Goal: Task Accomplishment & Management: Use online tool/utility

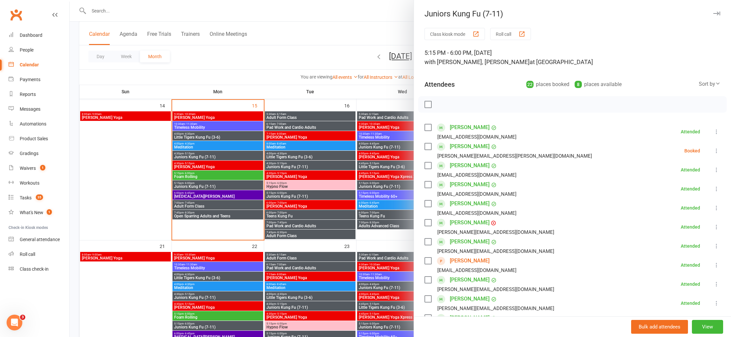
click at [332, 40] on div at bounding box center [401, 168] width 662 height 337
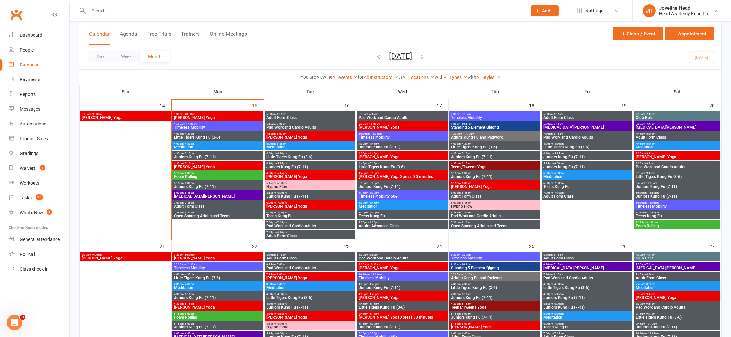
click at [113, 10] on input "text" at bounding box center [304, 10] width 435 height 9
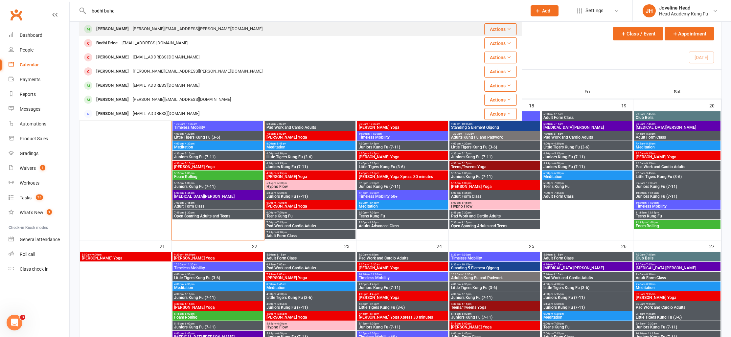
type input "bodhi buha"
click at [123, 31] on div "[PERSON_NAME]" at bounding box center [112, 29] width 36 height 10
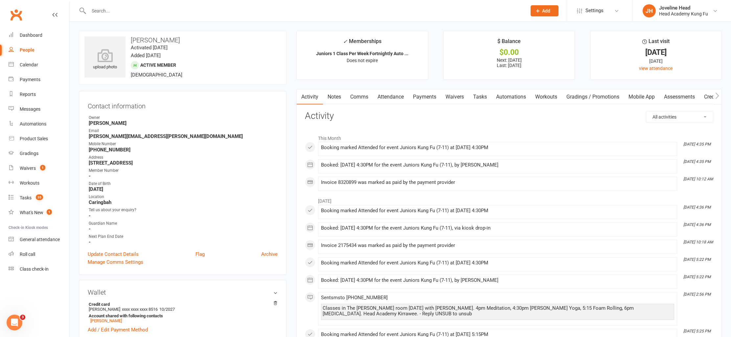
click at [338, 99] on link "Notes" at bounding box center [334, 96] width 23 height 15
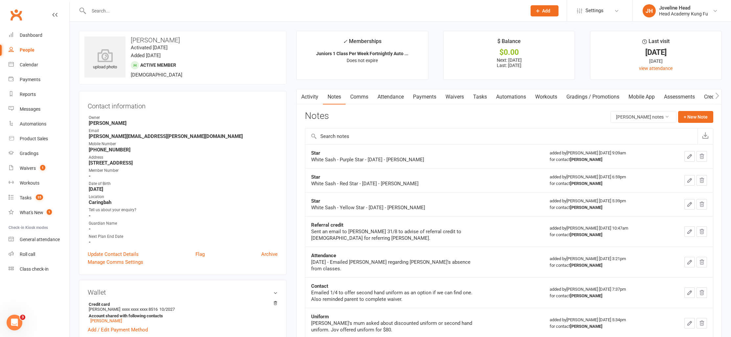
click at [360, 97] on link "Comms" at bounding box center [359, 96] width 27 height 15
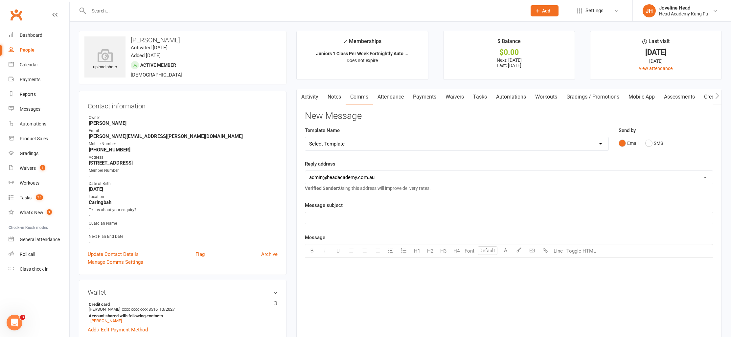
click at [329, 98] on link "Notes" at bounding box center [334, 96] width 23 height 15
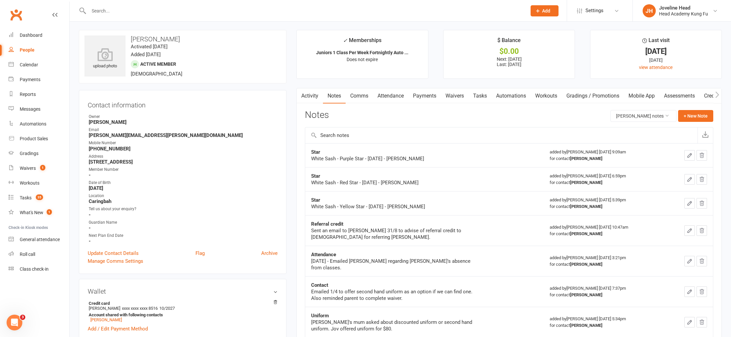
scroll to position [1, 0]
click at [423, 96] on link "Payments" at bounding box center [425, 95] width 33 height 15
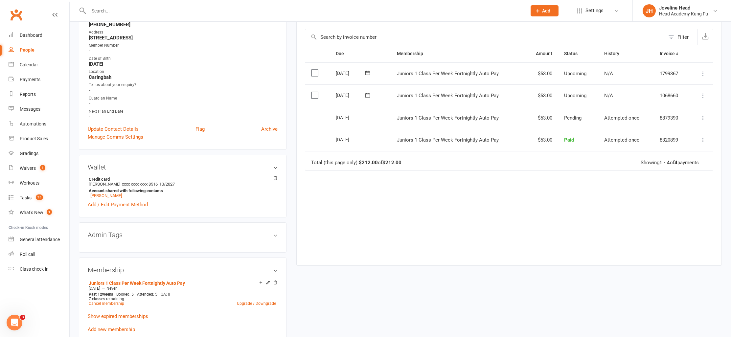
scroll to position [220, 0]
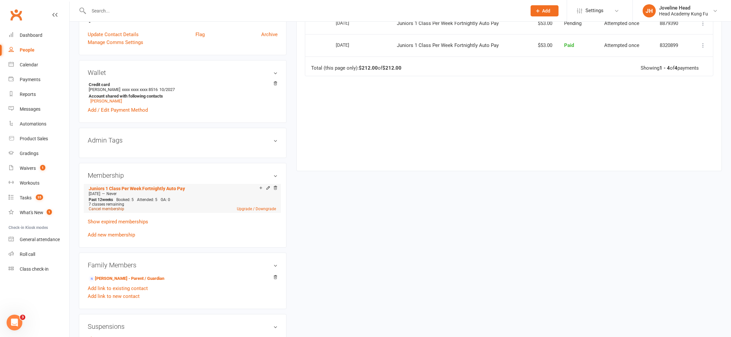
click at [110, 207] on link "Cancel membership" at bounding box center [106, 209] width 35 height 5
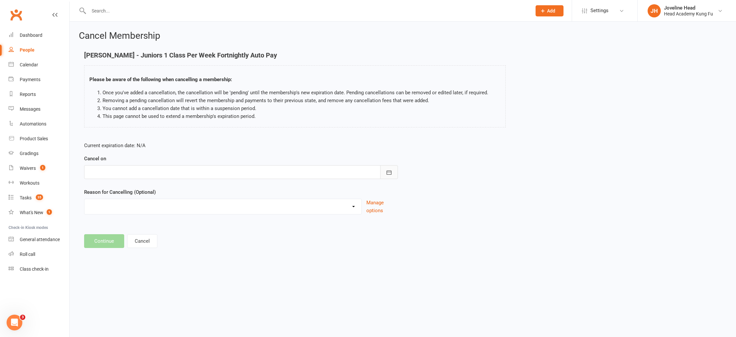
click at [390, 170] on icon "button" at bounding box center [389, 172] width 7 height 7
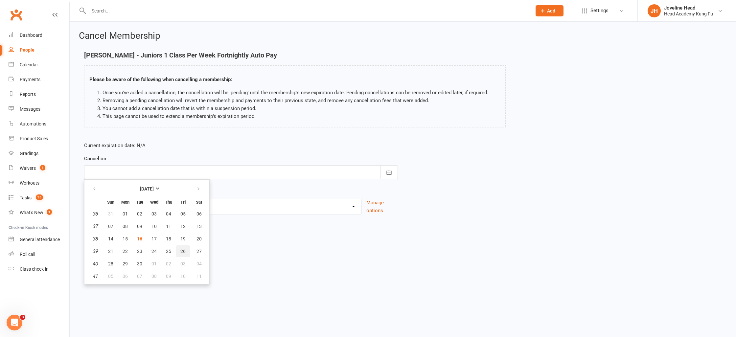
click at [183, 251] on span "26" at bounding box center [182, 251] width 5 height 5
type input "[DATE]"
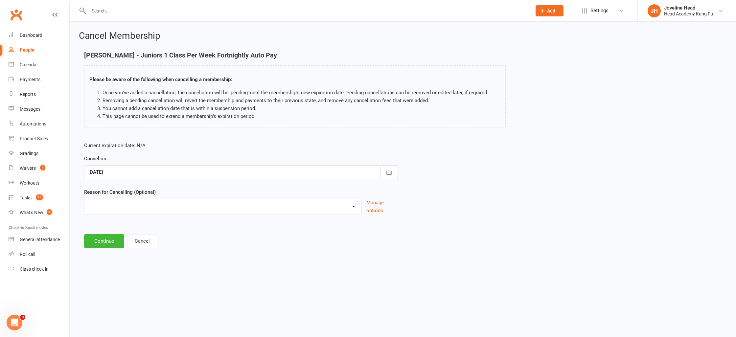
click at [144, 209] on select "Holiday Injury Too many activities Other reason" at bounding box center [222, 205] width 277 height 13
select select "2"
click at [84, 199] on select "Holiday Injury Too many activities Other reason" at bounding box center [222, 205] width 277 height 13
click at [108, 242] on button "Continue" at bounding box center [104, 241] width 40 height 14
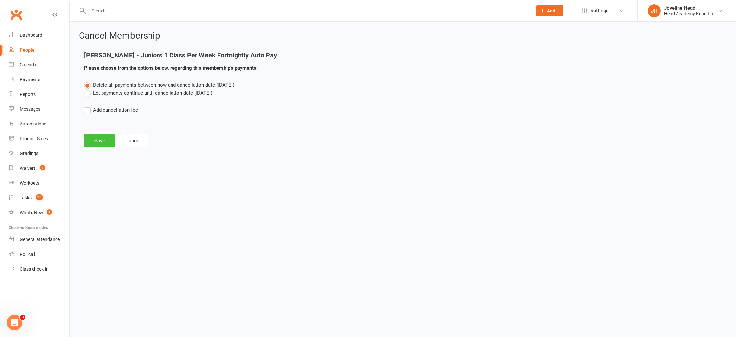
click at [102, 140] on button "Save" at bounding box center [99, 141] width 31 height 14
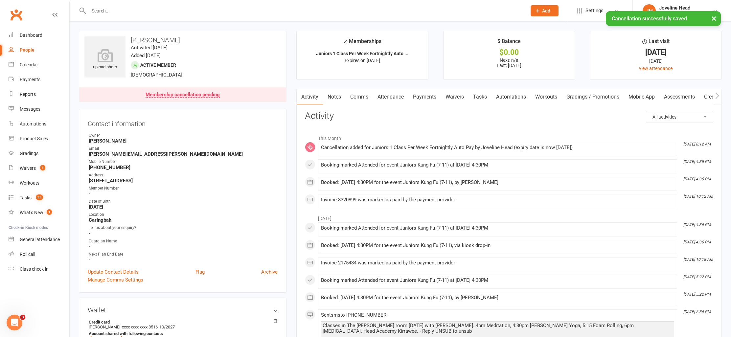
click at [713, 18] on button "×" at bounding box center [714, 18] width 12 height 14
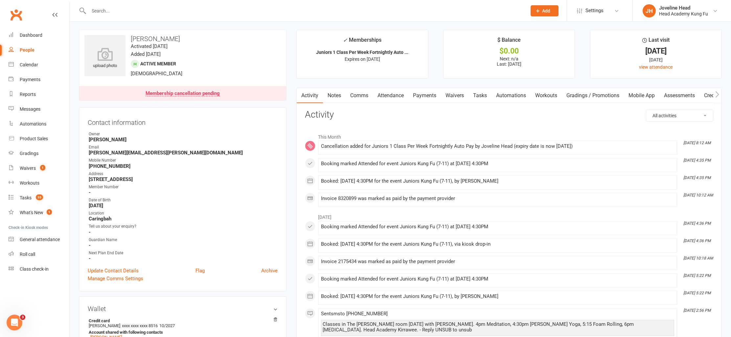
click at [393, 95] on link "Attendance" at bounding box center [390, 95] width 35 height 15
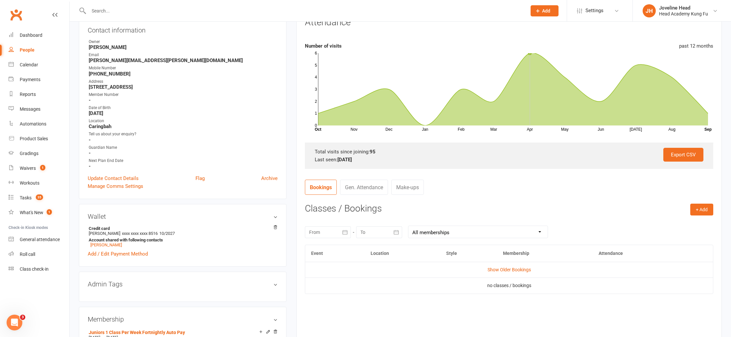
scroll to position [97, 0]
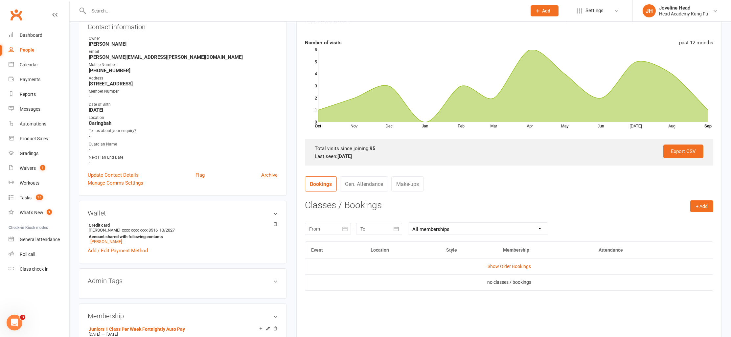
click at [325, 230] on div at bounding box center [328, 229] width 46 height 12
click at [345, 187] on span "01" at bounding box center [345, 188] width 5 height 5
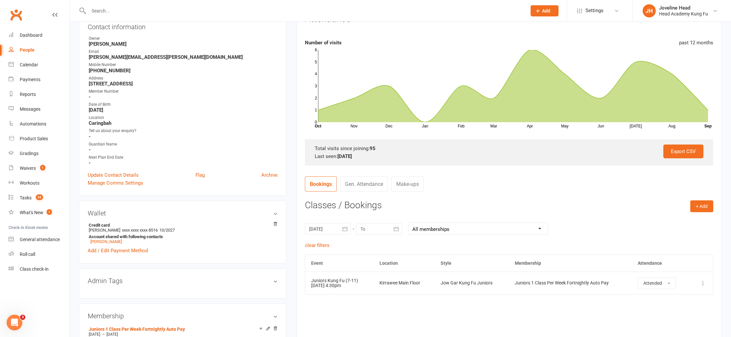
click at [323, 230] on div at bounding box center [328, 229] width 46 height 12
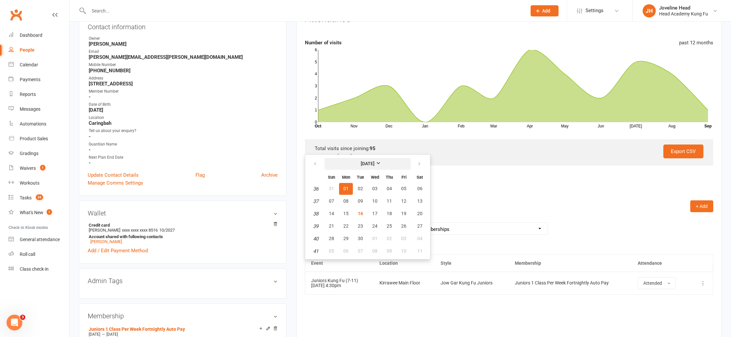
click at [375, 164] on strong "[DATE]" at bounding box center [368, 163] width 14 height 5
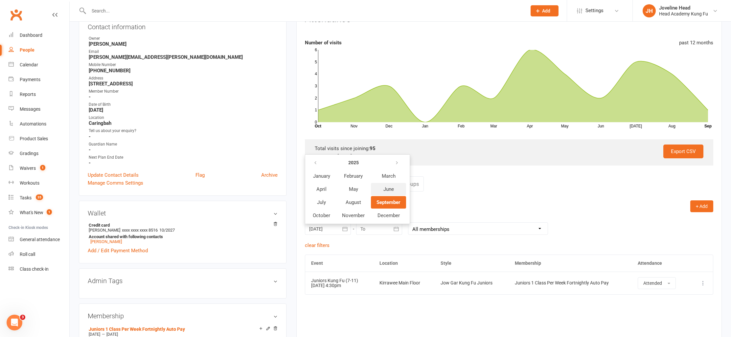
click at [390, 190] on span "June" at bounding box center [389, 189] width 11 height 6
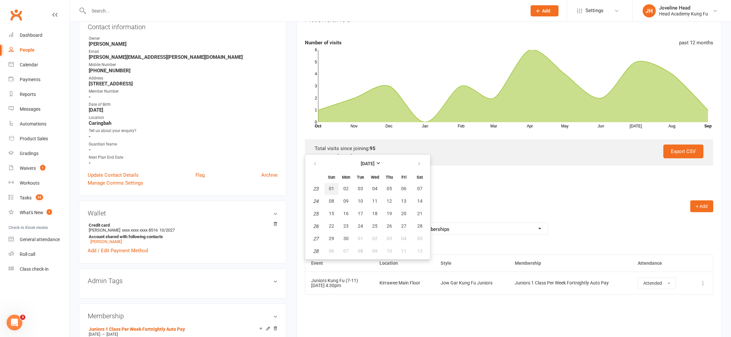
click at [333, 186] on span "01" at bounding box center [331, 188] width 5 height 5
type input "[DATE]"
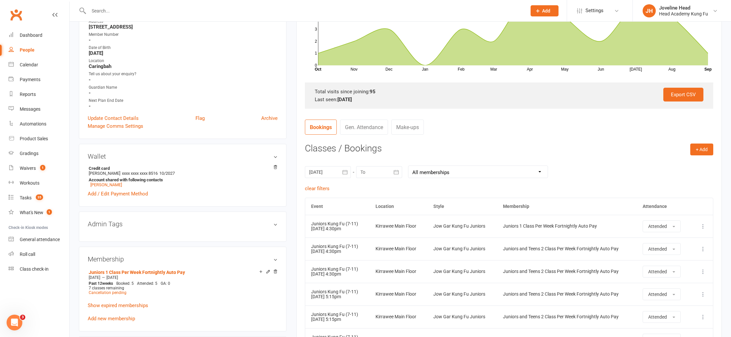
scroll to position [0, 0]
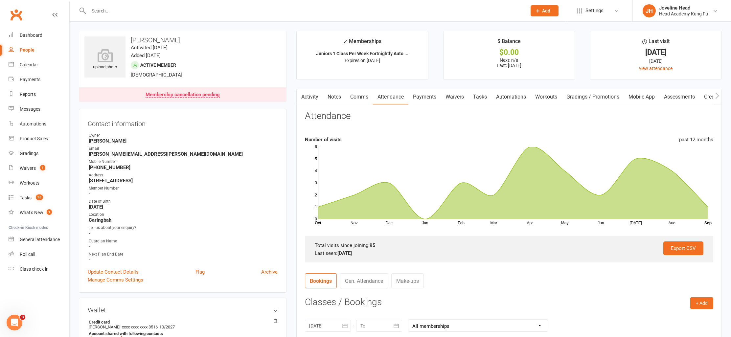
click at [430, 95] on link "Payments" at bounding box center [425, 96] width 33 height 15
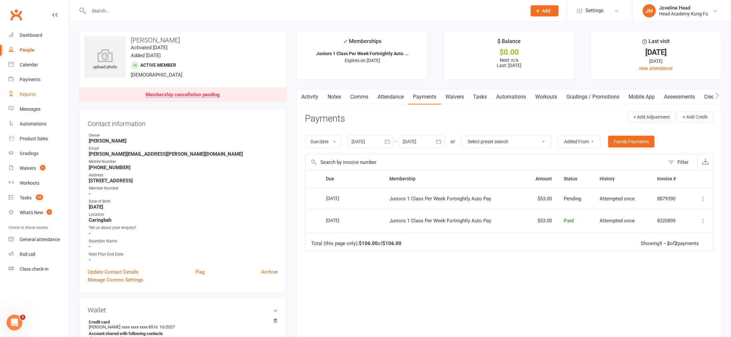
click at [29, 94] on div "Reports" at bounding box center [28, 94] width 16 height 5
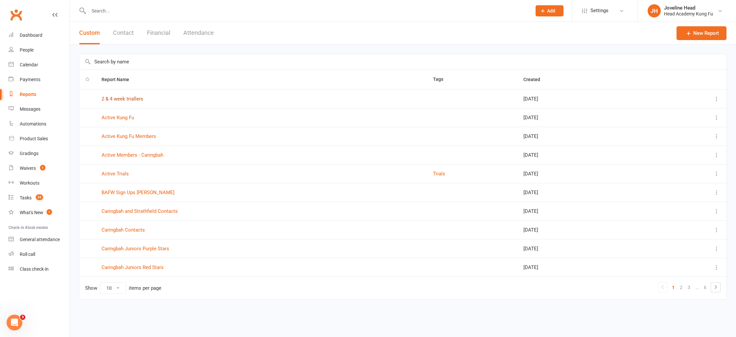
click at [130, 100] on link "2 & 4 week triallers" at bounding box center [123, 99] width 42 height 6
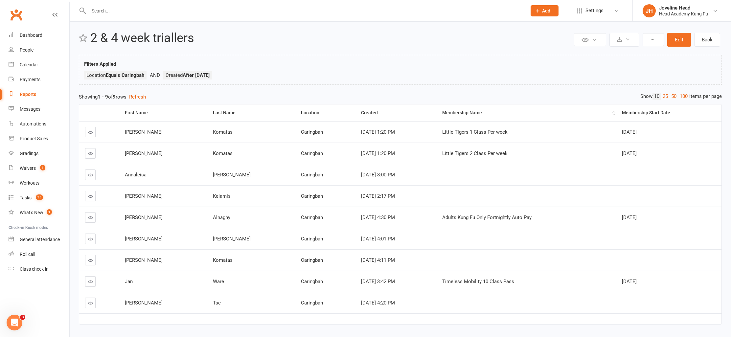
scroll to position [5, 0]
click at [210, 76] on strong "After [DATE]" at bounding box center [196, 75] width 27 height 6
click at [137, 76] on strong "Equals Caringbah" at bounding box center [125, 75] width 38 height 6
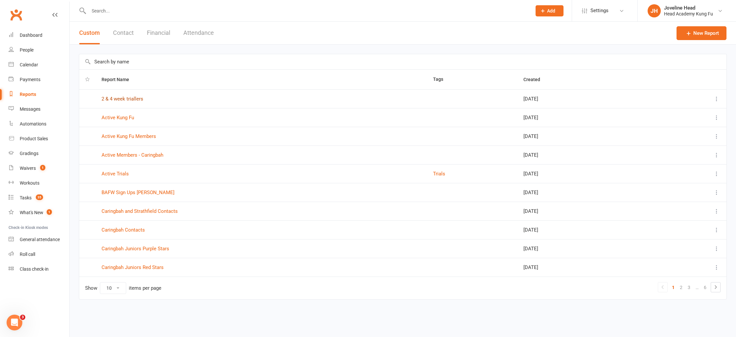
click at [128, 100] on link "2 & 4 week triallers" at bounding box center [123, 99] width 42 height 6
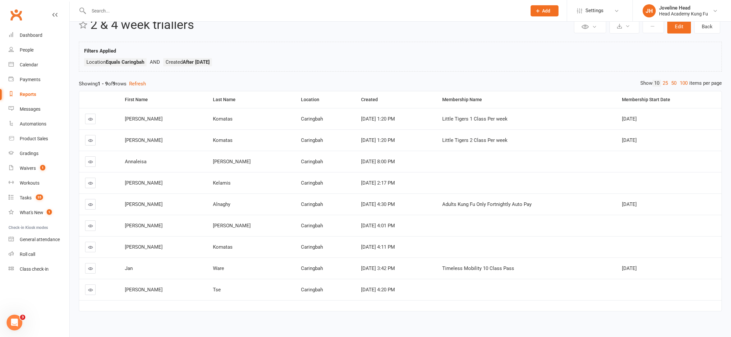
scroll to position [24, 0]
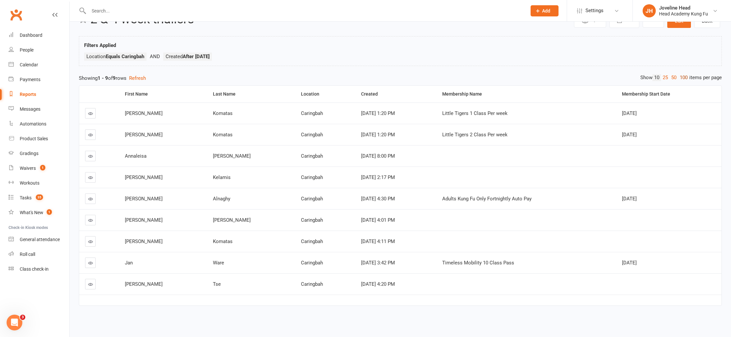
click at [685, 78] on link "100" at bounding box center [683, 77] width 11 height 7
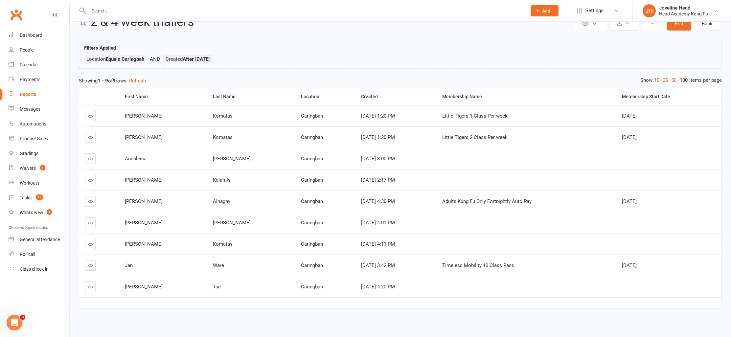
scroll to position [12, 0]
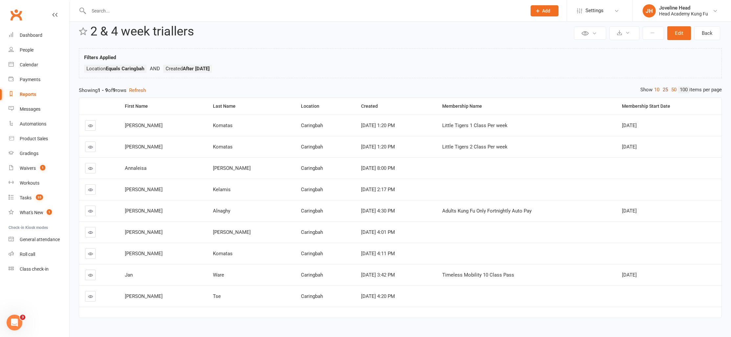
click at [663, 88] on link "25" at bounding box center [665, 89] width 9 height 7
click at [656, 90] on link "10" at bounding box center [657, 89] width 9 height 7
click at [26, 95] on div "Reports" at bounding box center [28, 94] width 16 height 5
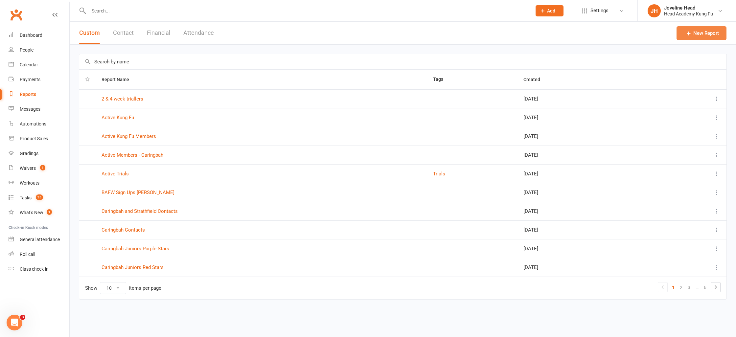
click at [707, 33] on link "New Report" at bounding box center [702, 33] width 50 height 14
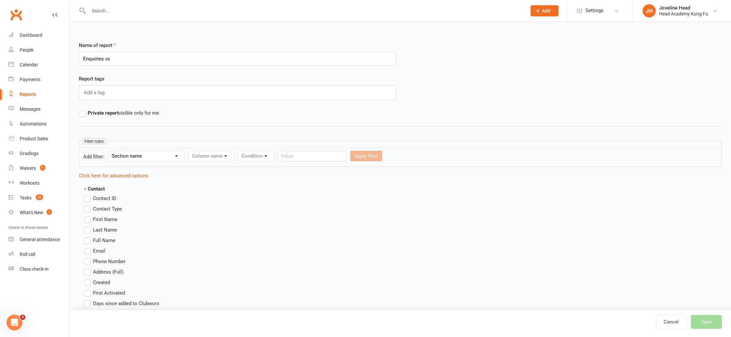
click at [123, 91] on div "Add a tag" at bounding box center [237, 92] width 317 height 14
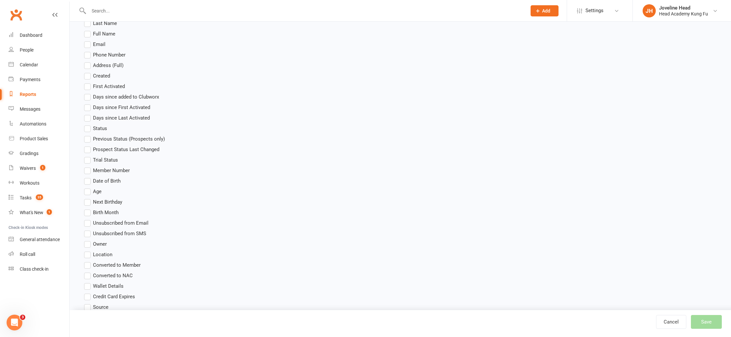
scroll to position [209, 0]
click at [89, 137] on label "Previous Status (Prospects only)" at bounding box center [124, 137] width 81 height 8
click at [88, 133] on input "Previous Status (Prospects only)" at bounding box center [86, 133] width 4 height 0
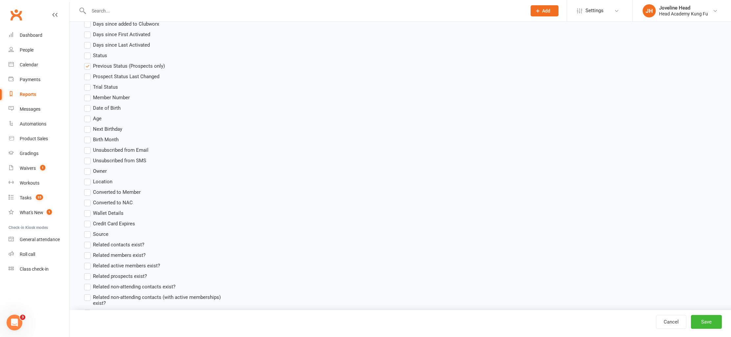
scroll to position [281, 0]
click at [88, 191] on label "Converted to Member" at bounding box center [112, 191] width 57 height 8
click at [88, 187] on input "Converted to Member" at bounding box center [86, 187] width 4 height 0
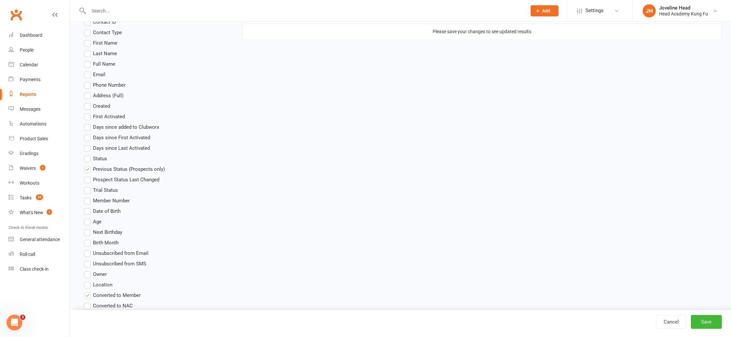
scroll to position [149, 0]
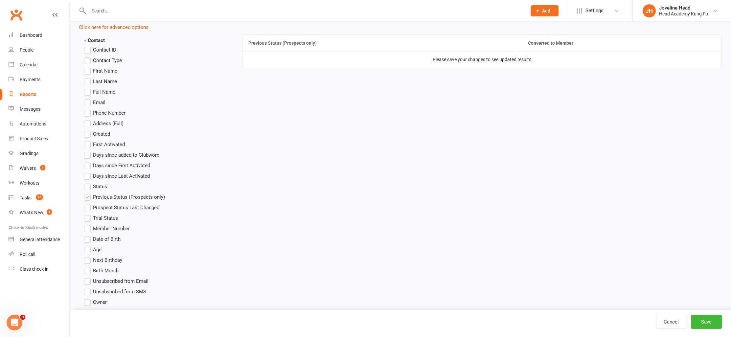
click at [89, 71] on label "First Name" at bounding box center [100, 71] width 33 height 8
click at [88, 67] on input "First Name" at bounding box center [86, 67] width 4 height 0
click at [89, 71] on label "First Name" at bounding box center [100, 71] width 33 height 8
click at [88, 67] on input "First Name" at bounding box center [86, 67] width 4 height 0
drag, startPoint x: 89, startPoint y: 92, endPoint x: 95, endPoint y: 93, distance: 5.3
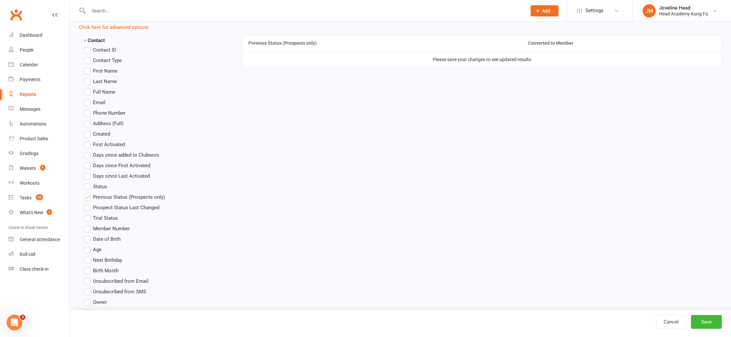
click at [89, 92] on label "Full Name" at bounding box center [99, 92] width 31 height 8
click at [88, 88] on input "Full Name" at bounding box center [86, 88] width 4 height 0
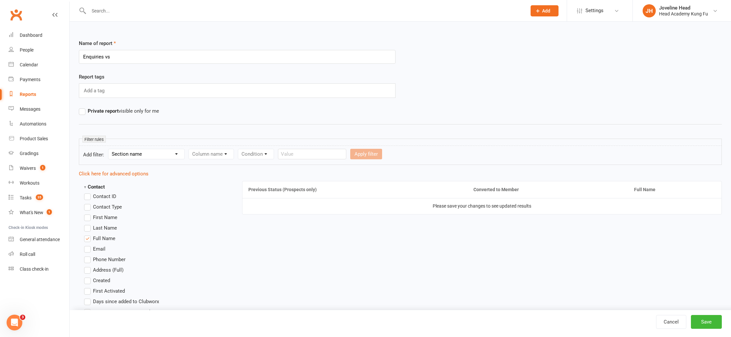
scroll to position [0, 0]
click at [116, 60] on input "Enquiries vs" at bounding box center [237, 59] width 317 height 14
type input "Prospects vs Signups"
click at [82, 114] on label "Private report visible only for me" at bounding box center [119, 113] width 80 height 8
click at [82, 109] on input "Private report visible only for me" at bounding box center [81, 109] width 4 height 0
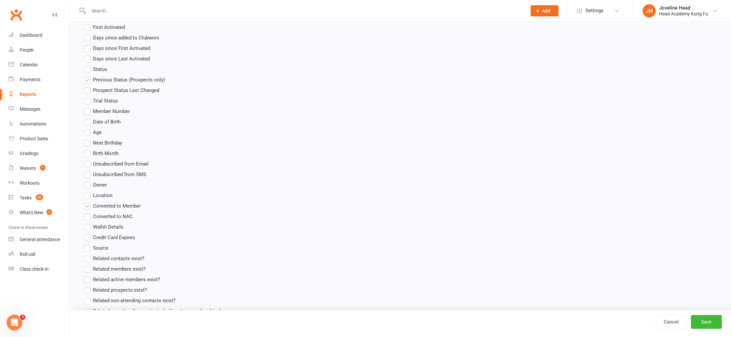
scroll to position [307, 0]
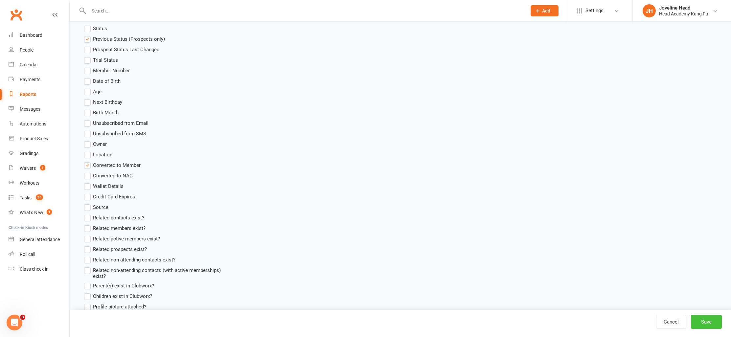
click at [708, 323] on button "Save" at bounding box center [706, 322] width 31 height 14
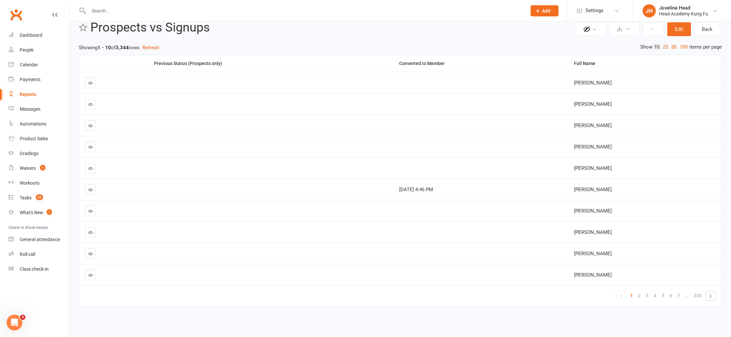
scroll to position [16, 0]
click at [628, 27] on icon at bounding box center [627, 28] width 5 height 5
click at [613, 47] on link "Export to CSV" at bounding box center [604, 44] width 69 height 13
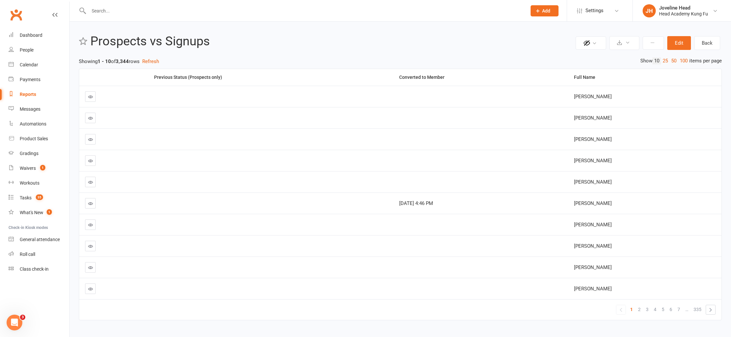
scroll to position [0, 0]
click at [709, 46] on link "Back" at bounding box center [707, 45] width 26 height 14
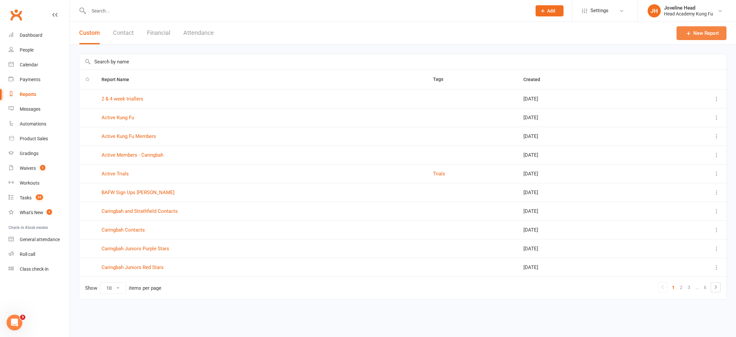
click at [695, 33] on link "New Report" at bounding box center [702, 33] width 50 height 14
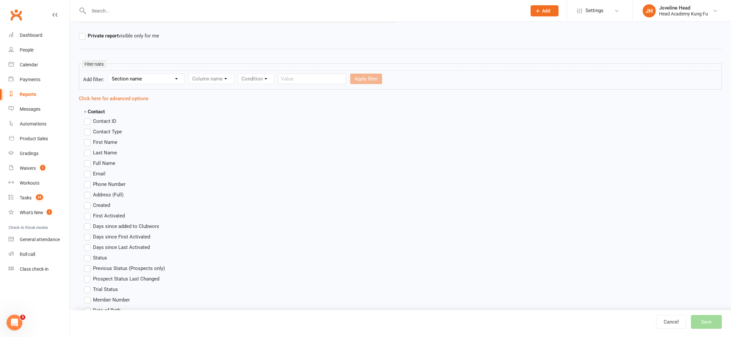
scroll to position [78, 0]
type input "Prospects vs Members"
click at [89, 162] on label "Full Name" at bounding box center [99, 162] width 31 height 8
click at [88, 158] on input "Full Name" at bounding box center [86, 158] width 4 height 0
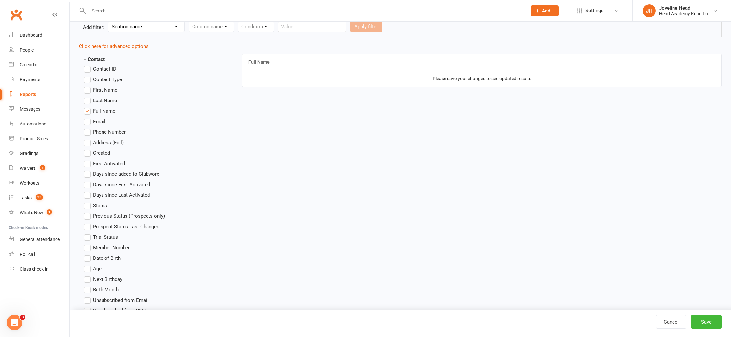
scroll to position [138, 0]
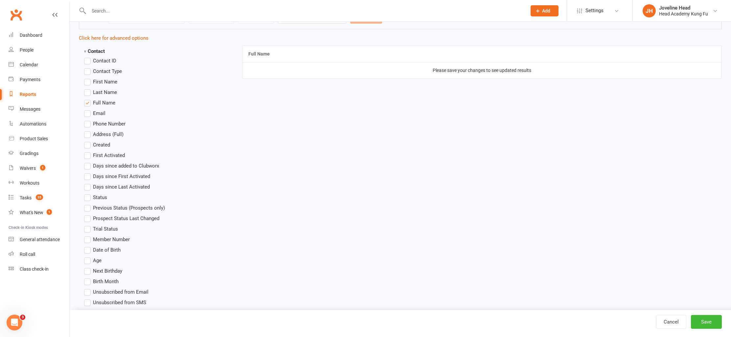
click at [88, 208] on label "Previous Status (Prospects only)" at bounding box center [124, 208] width 81 height 8
click at [88, 204] on input "Previous Status (Prospects only)" at bounding box center [86, 204] width 4 height 0
click at [88, 208] on label "Previous Status (Prospects only)" at bounding box center [124, 208] width 81 height 8
click at [88, 204] on input "Previous Status (Prospects only)" at bounding box center [86, 204] width 4 height 0
click at [88, 208] on label "Previous Status (Prospects only)" at bounding box center [124, 208] width 81 height 8
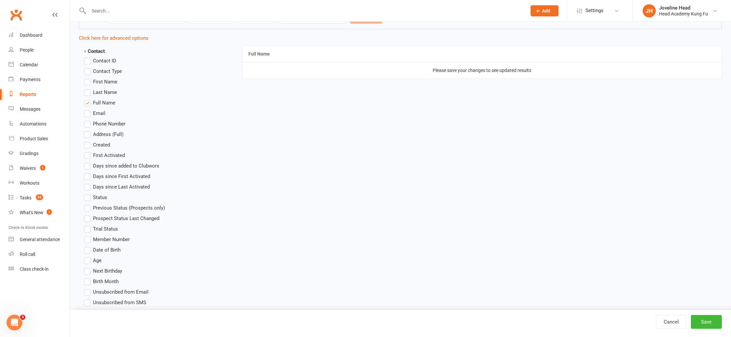
click at [88, 204] on input "Previous Status (Prospects only)" at bounding box center [86, 204] width 4 height 0
click at [88, 218] on label "Prospect Status Last Changed" at bounding box center [121, 219] width 75 height 8
click at [88, 215] on input "Prospect Status Last Changed" at bounding box center [86, 215] width 4 height 0
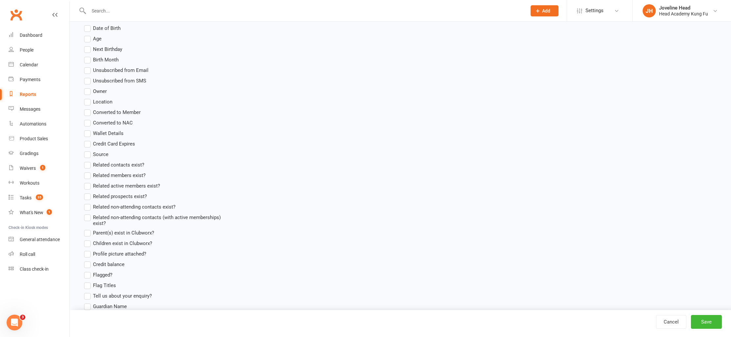
scroll to position [362, 0]
click at [87, 109] on label "Converted to Member" at bounding box center [112, 110] width 57 height 8
click at [87, 106] on input "Converted to Member" at bounding box center [86, 106] width 4 height 0
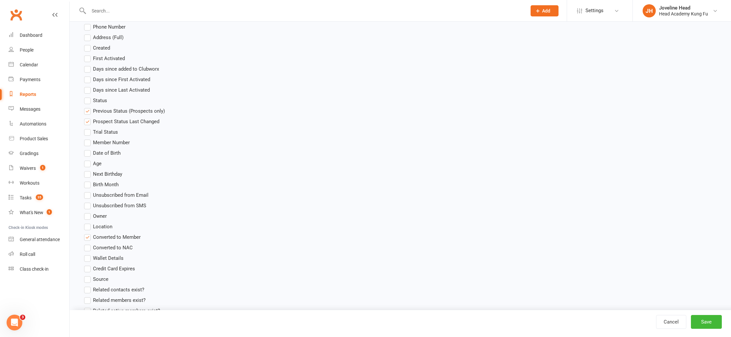
scroll to position [0, 0]
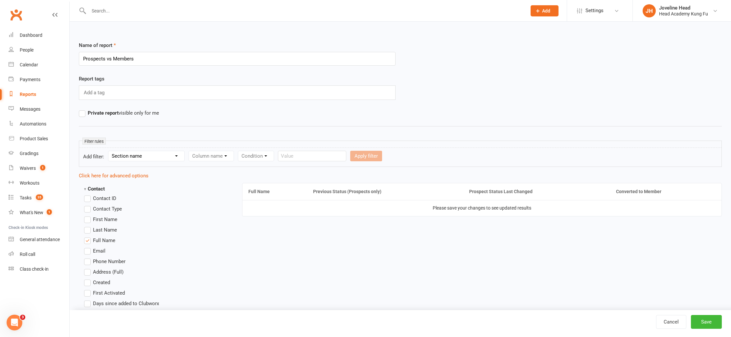
click at [226, 157] on div "Column name" at bounding box center [211, 156] width 45 height 11
click at [225, 155] on div "Column name" at bounding box center [211, 156] width 45 height 11
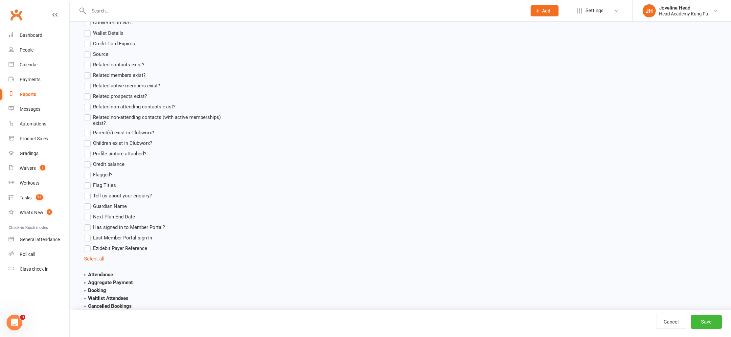
scroll to position [460, 0]
click at [100, 257] on link "Select all" at bounding box center [94, 258] width 20 height 6
click at [91, 258] on link "Deselect all" at bounding box center [97, 258] width 26 height 6
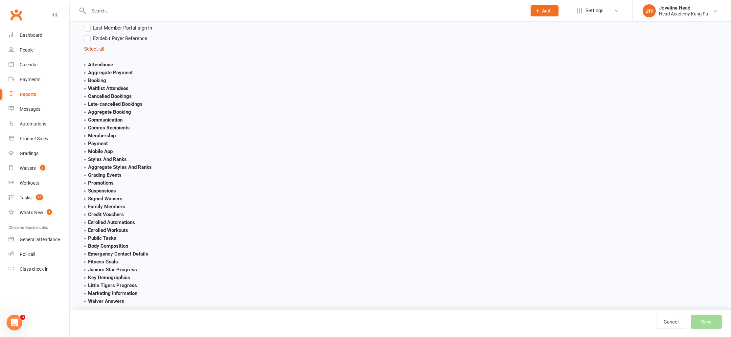
scroll to position [678, 0]
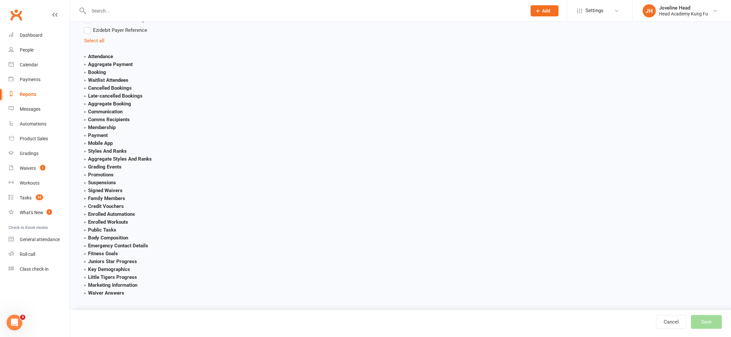
click at [87, 72] on strong "Booking" at bounding box center [95, 72] width 22 height 6
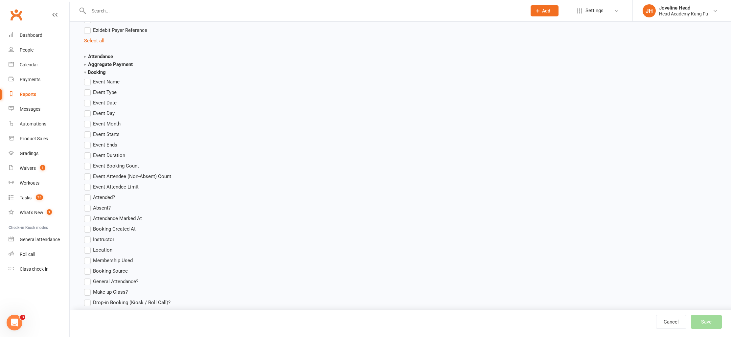
click at [87, 72] on strong "Booking" at bounding box center [95, 72] width 22 height 6
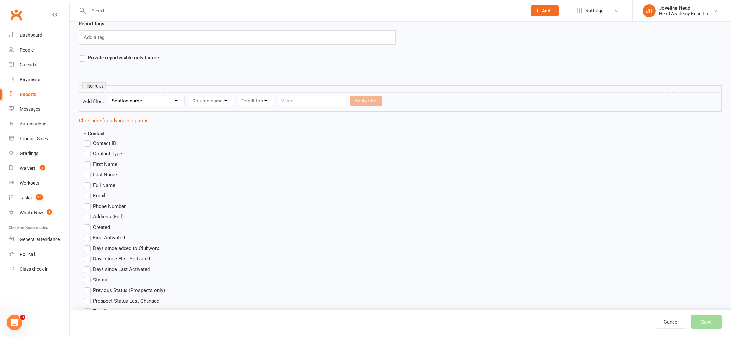
scroll to position [0, 0]
